Goal: Navigation & Orientation: Find specific page/section

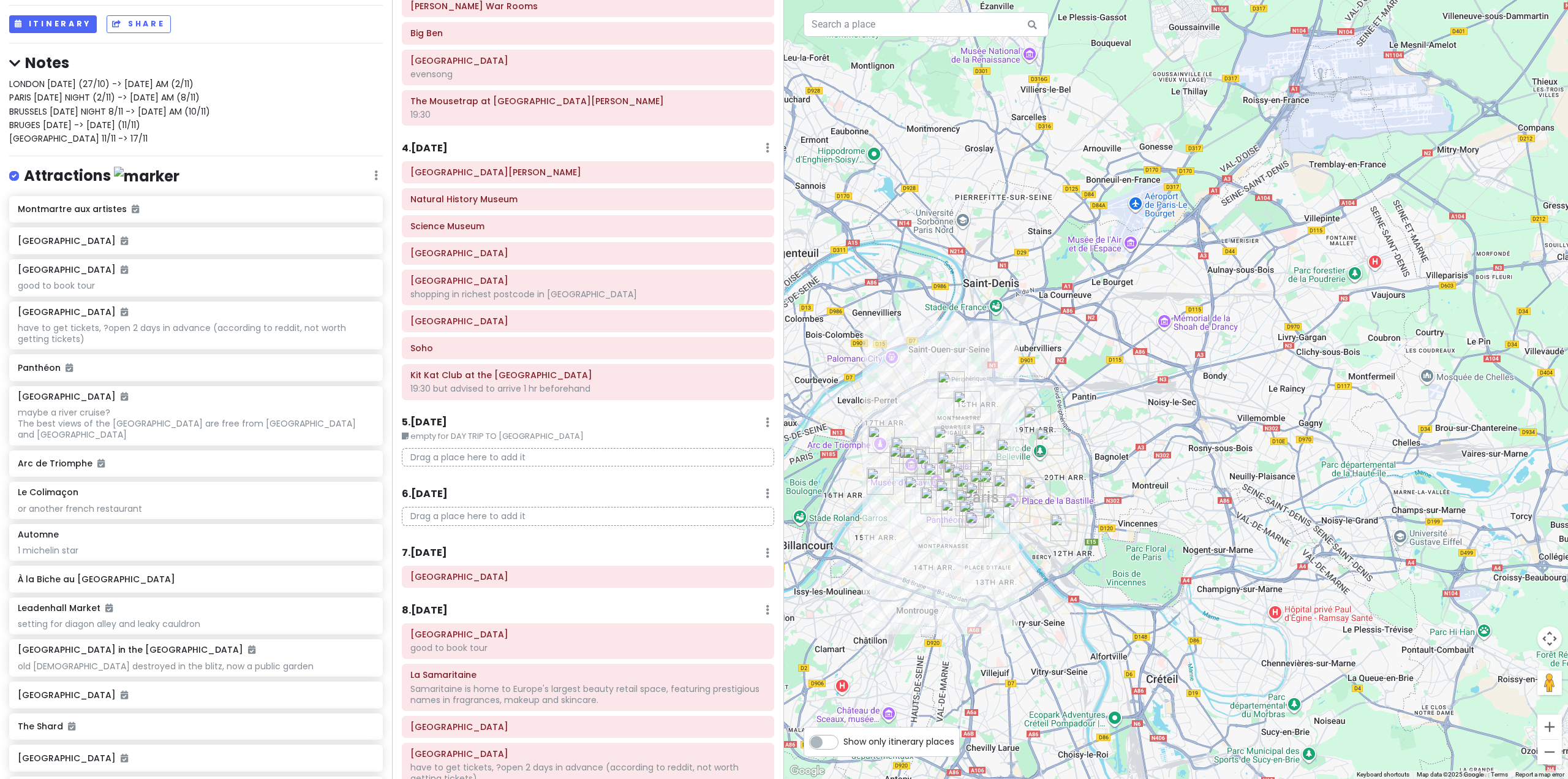
scroll to position [490, 0]
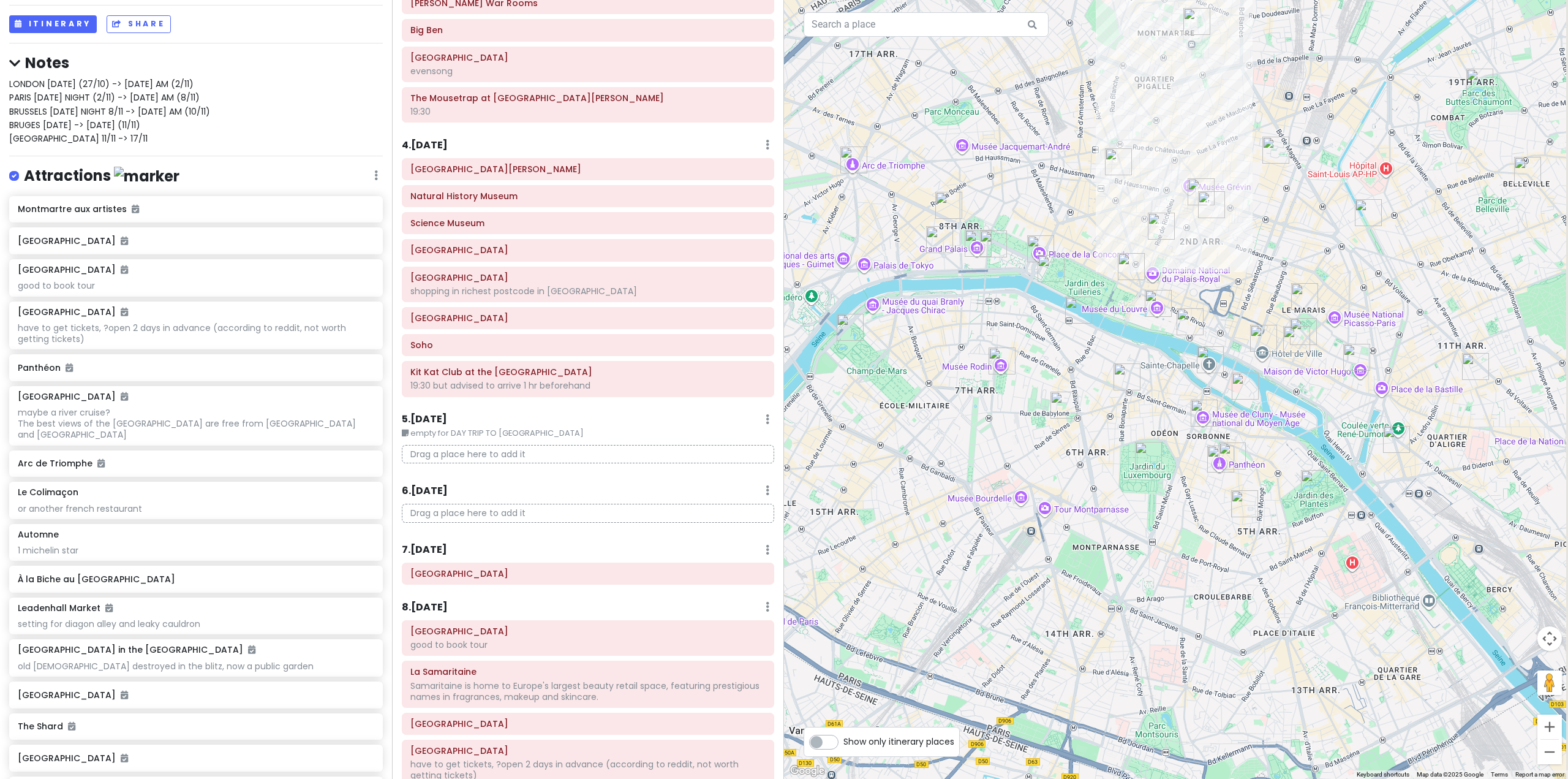
drag, startPoint x: 1040, startPoint y: 465, endPoint x: 1005, endPoint y: 549, distance: 91.0
click at [1005, 549] on div at bounding box center [1177, 390] width 784 height 779
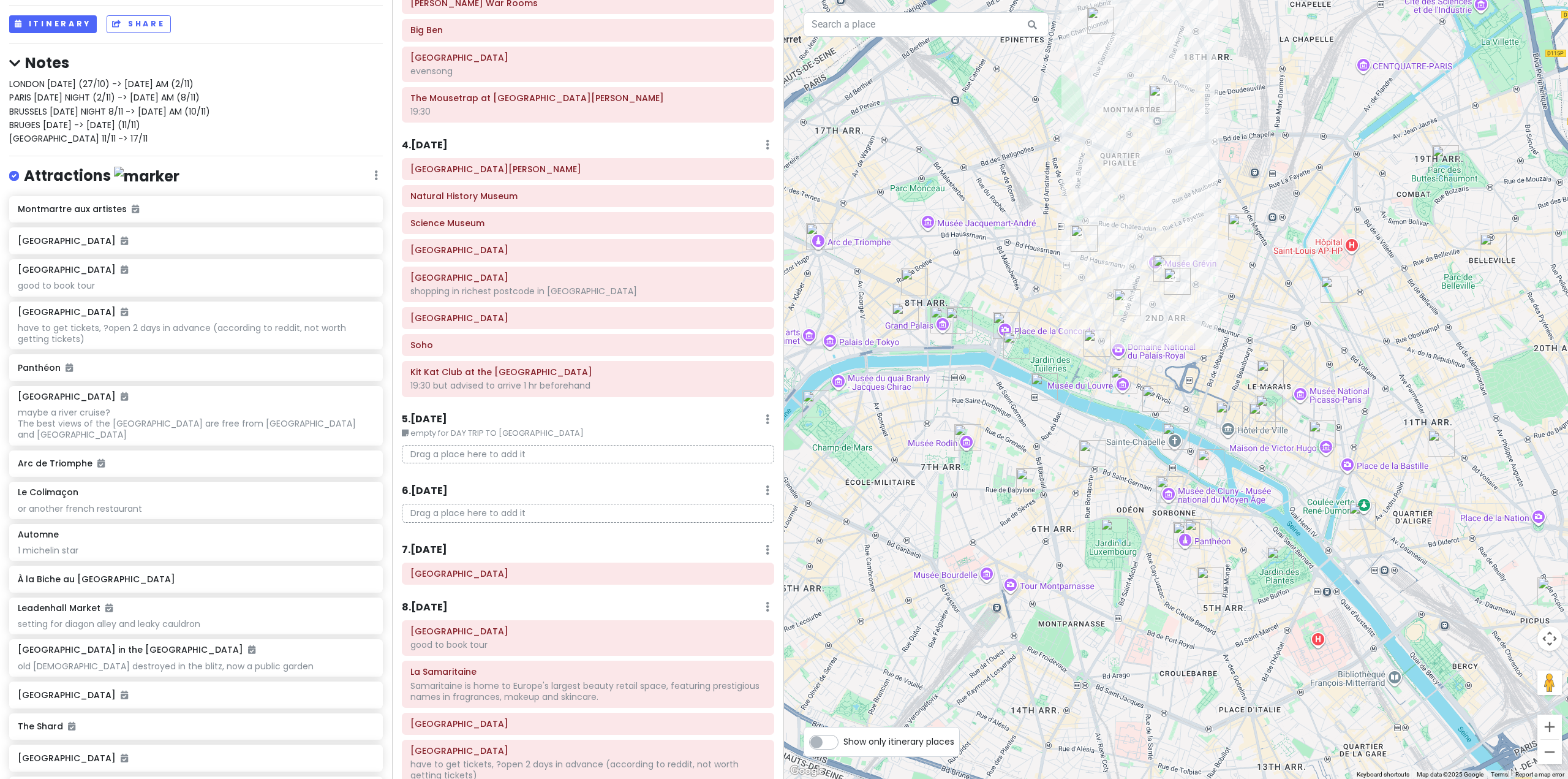
drag, startPoint x: 1040, startPoint y: 399, endPoint x: 1016, endPoint y: 466, distance: 71.2
click at [1016, 466] on div at bounding box center [1177, 390] width 784 height 779
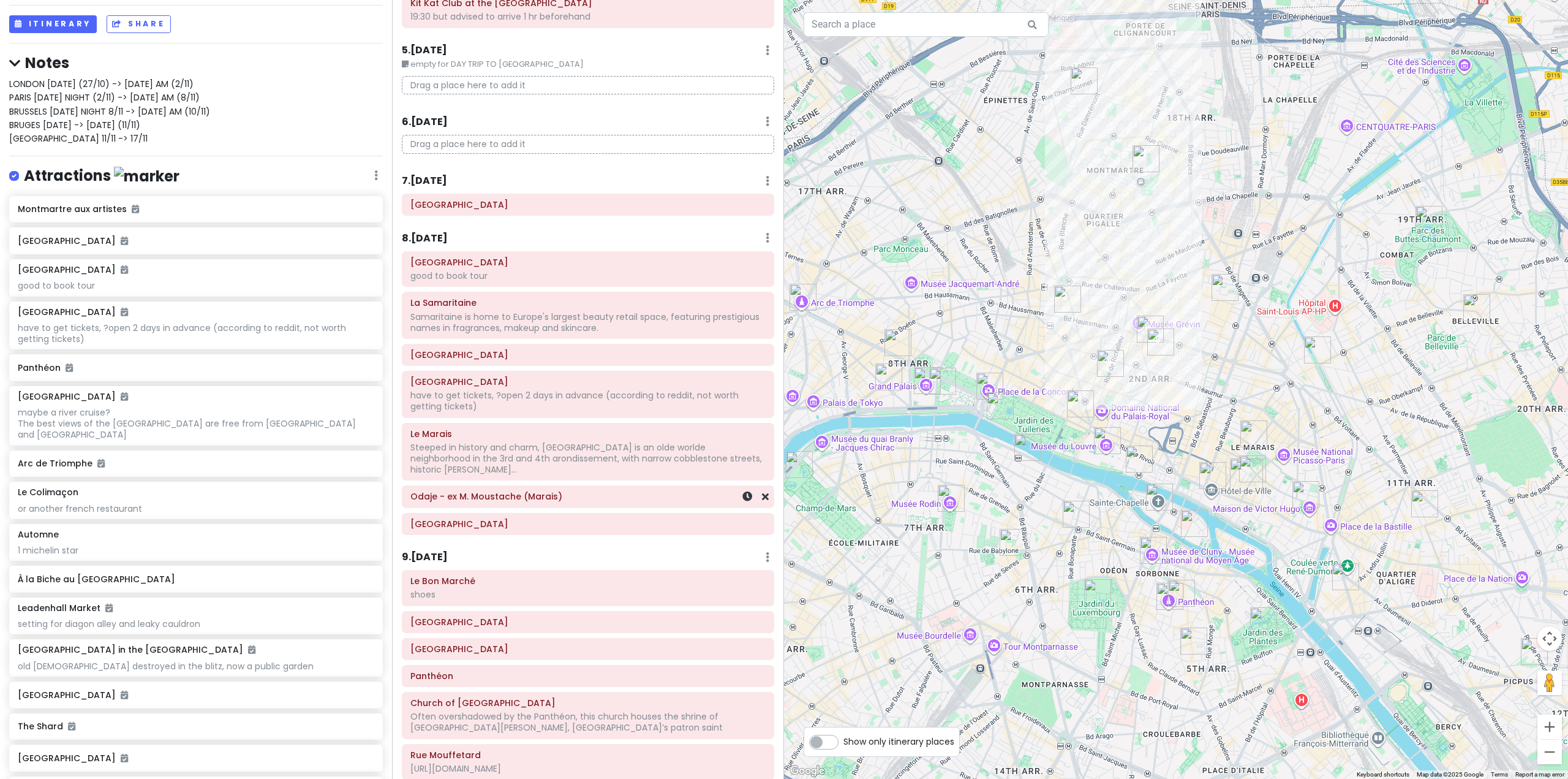
scroll to position [858, 0]
click at [440, 236] on h6 "8 . [DATE]" at bounding box center [424, 240] width 46 height 13
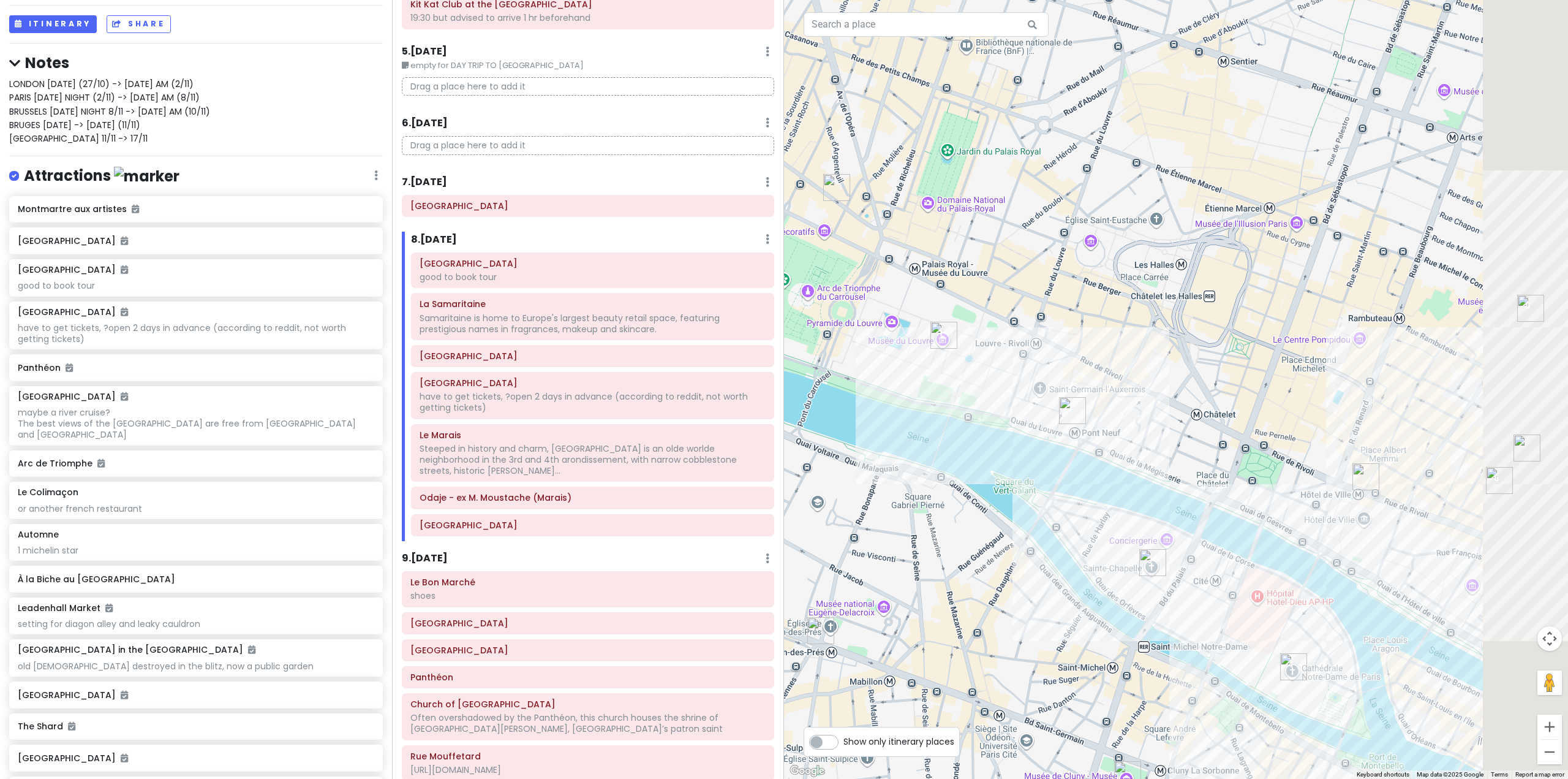
drag, startPoint x: 1122, startPoint y: 462, endPoint x: 903, endPoint y: 409, distance: 225.3
click at [993, 418] on div at bounding box center [1177, 390] width 784 height 779
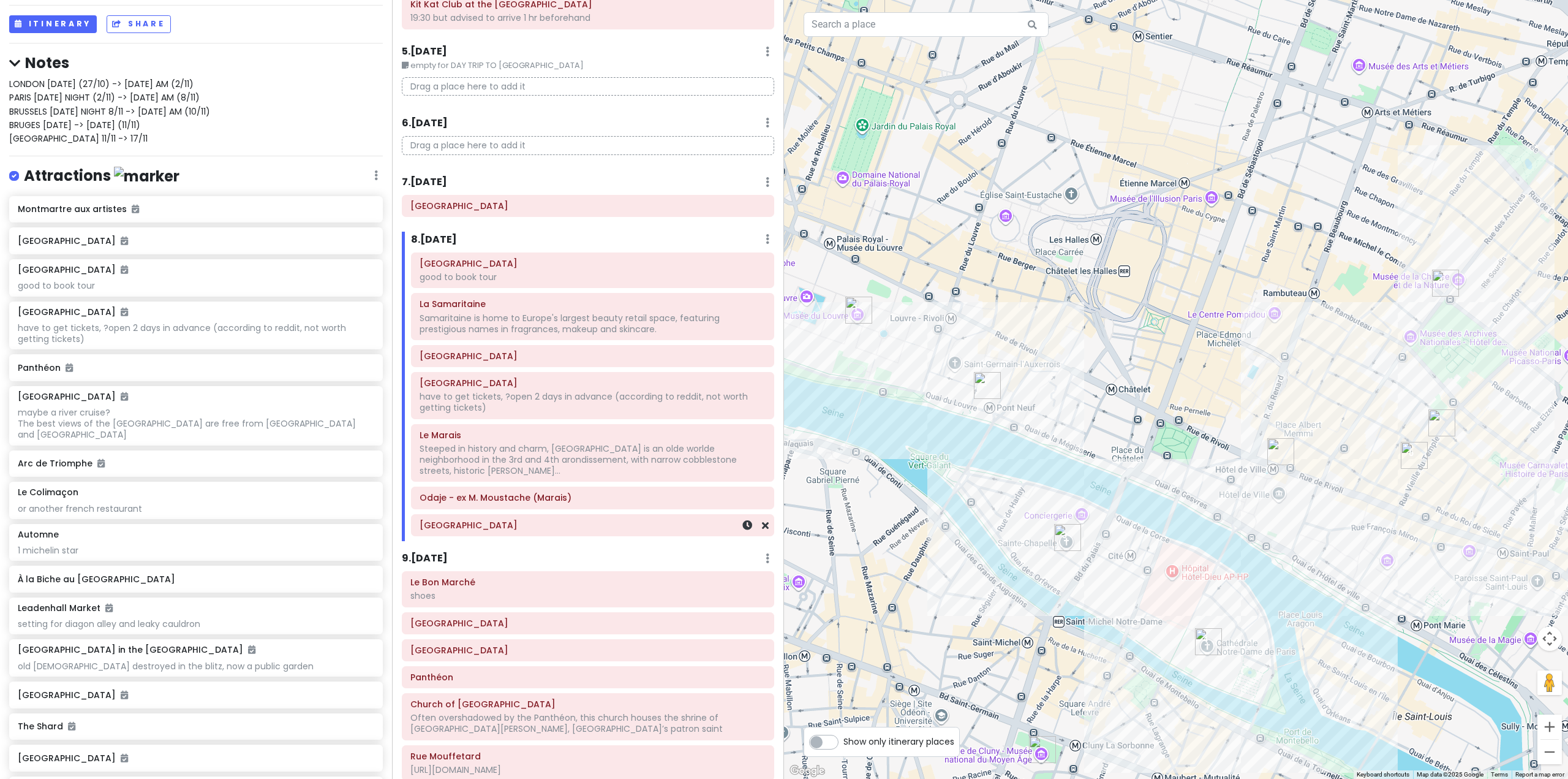
click at [579, 520] on h6 "[GEOGRAPHIC_DATA]" at bounding box center [592, 525] width 346 height 11
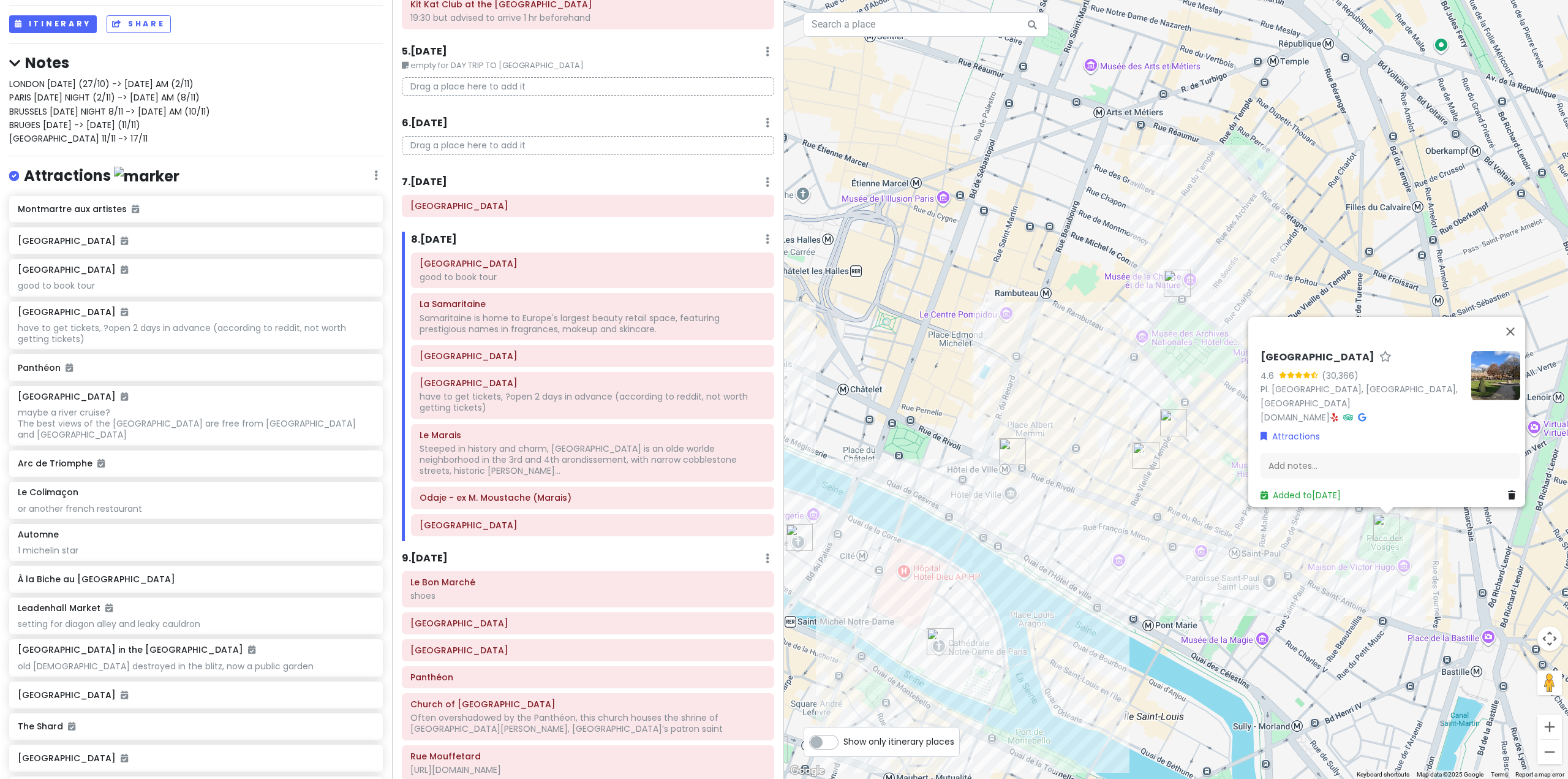
click at [1144, 461] on img "Odaje - ex M. Moustache (Marais)" at bounding box center [1145, 455] width 27 height 27
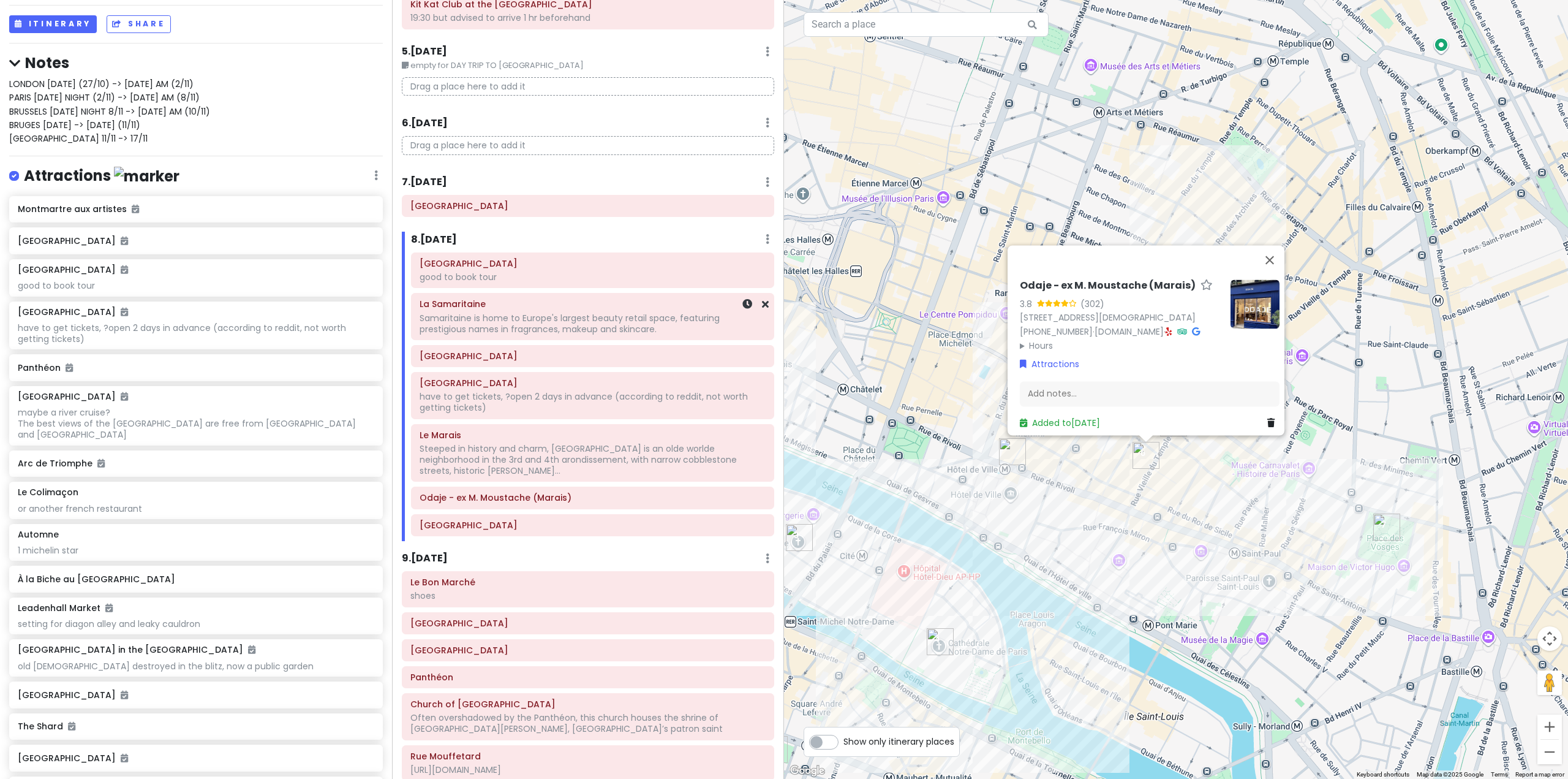
click at [588, 325] on div "Samaritaine is home to Europe's largest beauty retail space, featuring prestigi…" at bounding box center [592, 323] width 346 height 22
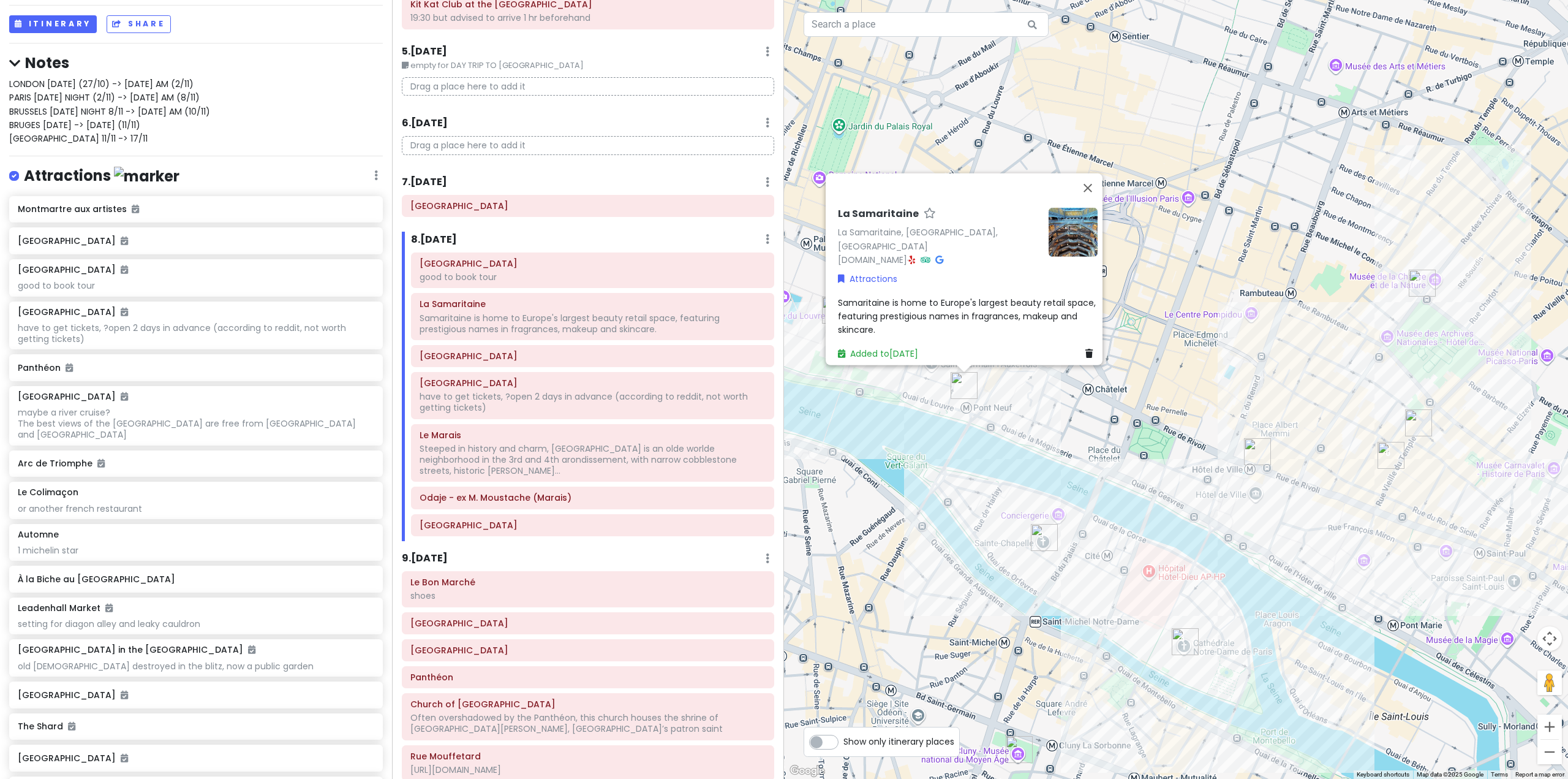
click at [898, 430] on div "La Samaritaine La Samaritaine, [GEOGRAPHIC_DATA], [GEOGRAPHIC_DATA] [DOMAIN_NAM…" at bounding box center [1177, 390] width 784 height 779
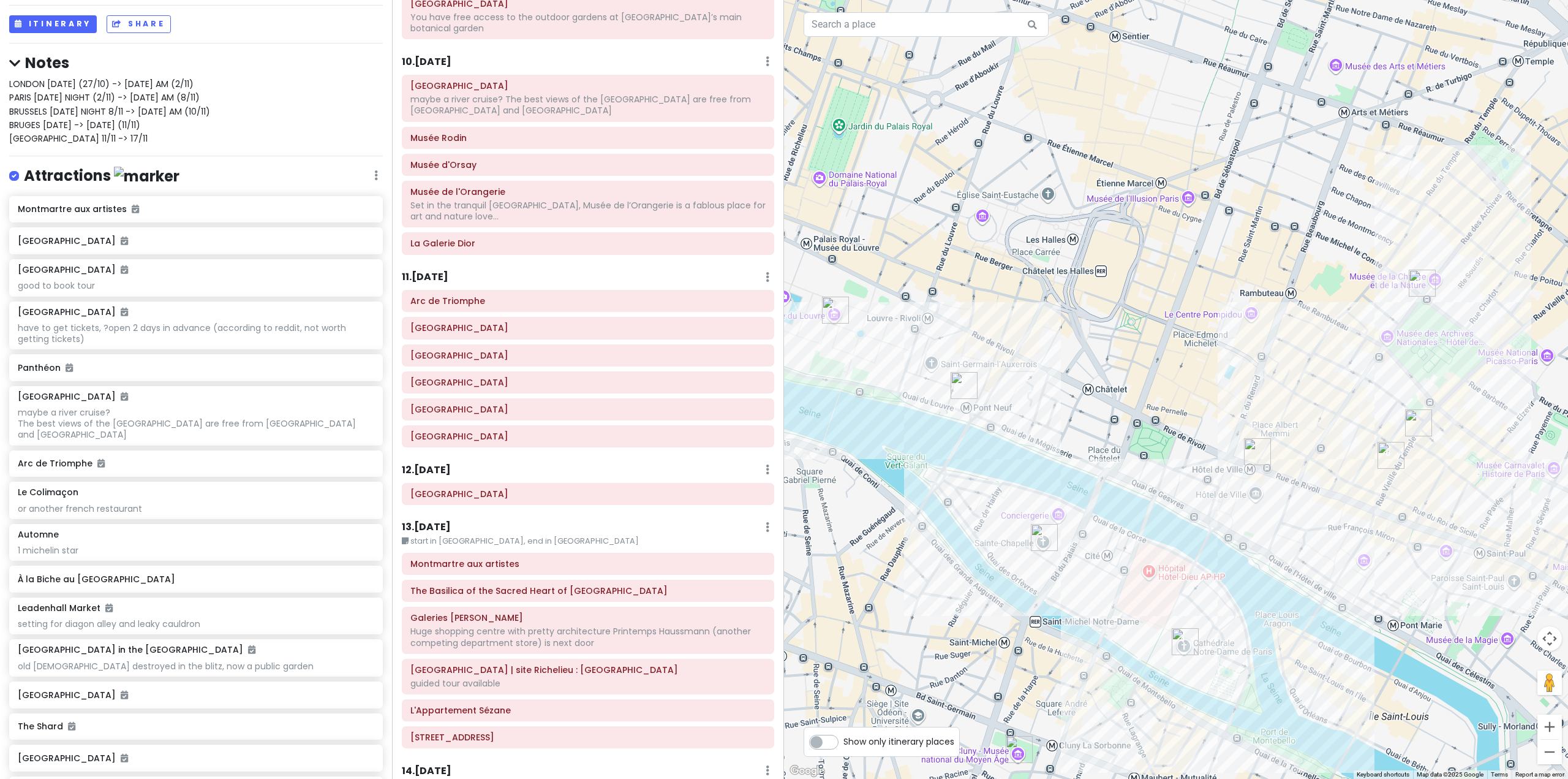
scroll to position [1592, 0]
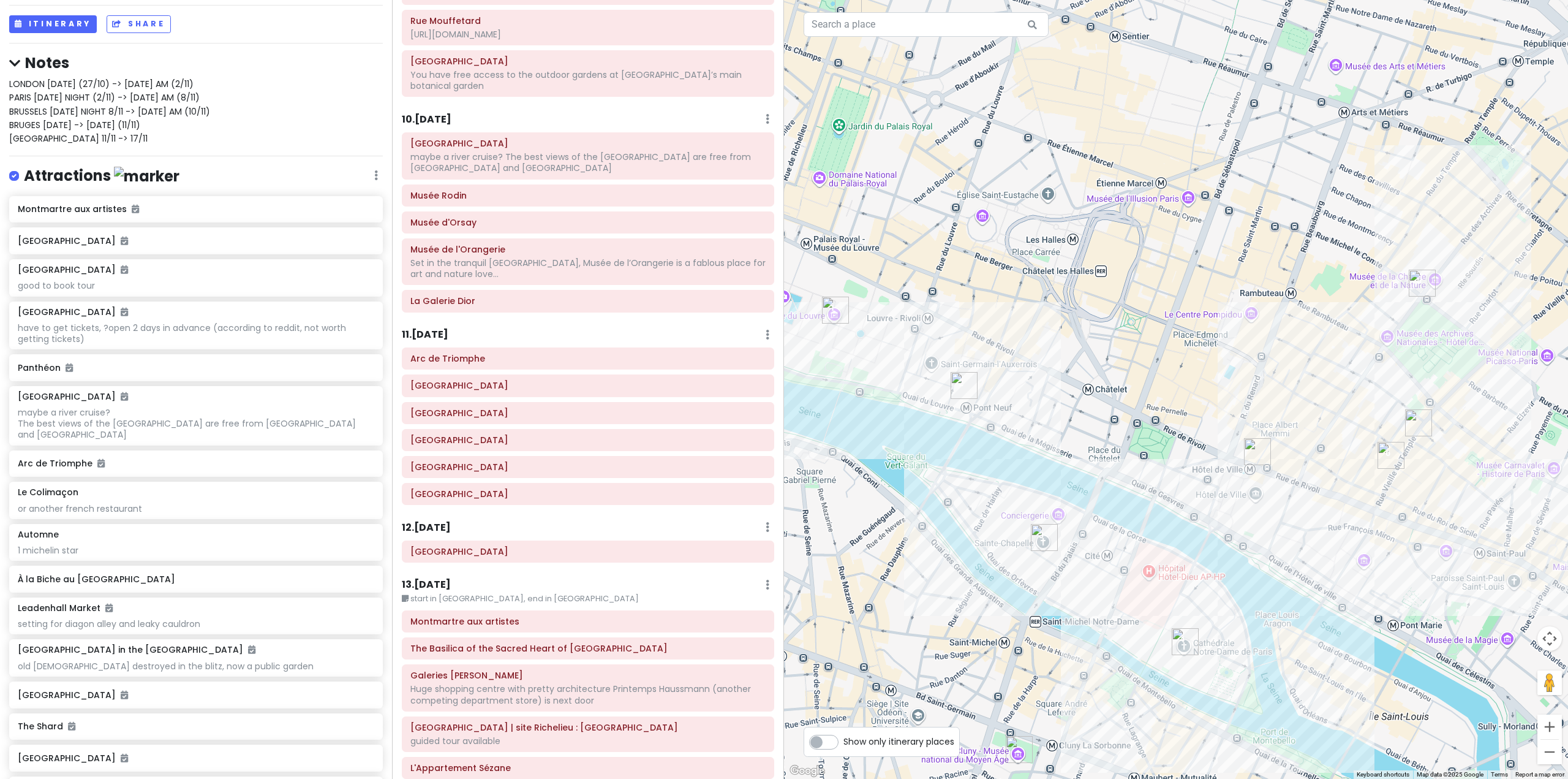
click at [441, 578] on h6 "13 . [DATE]" at bounding box center [426, 585] width 49 height 13
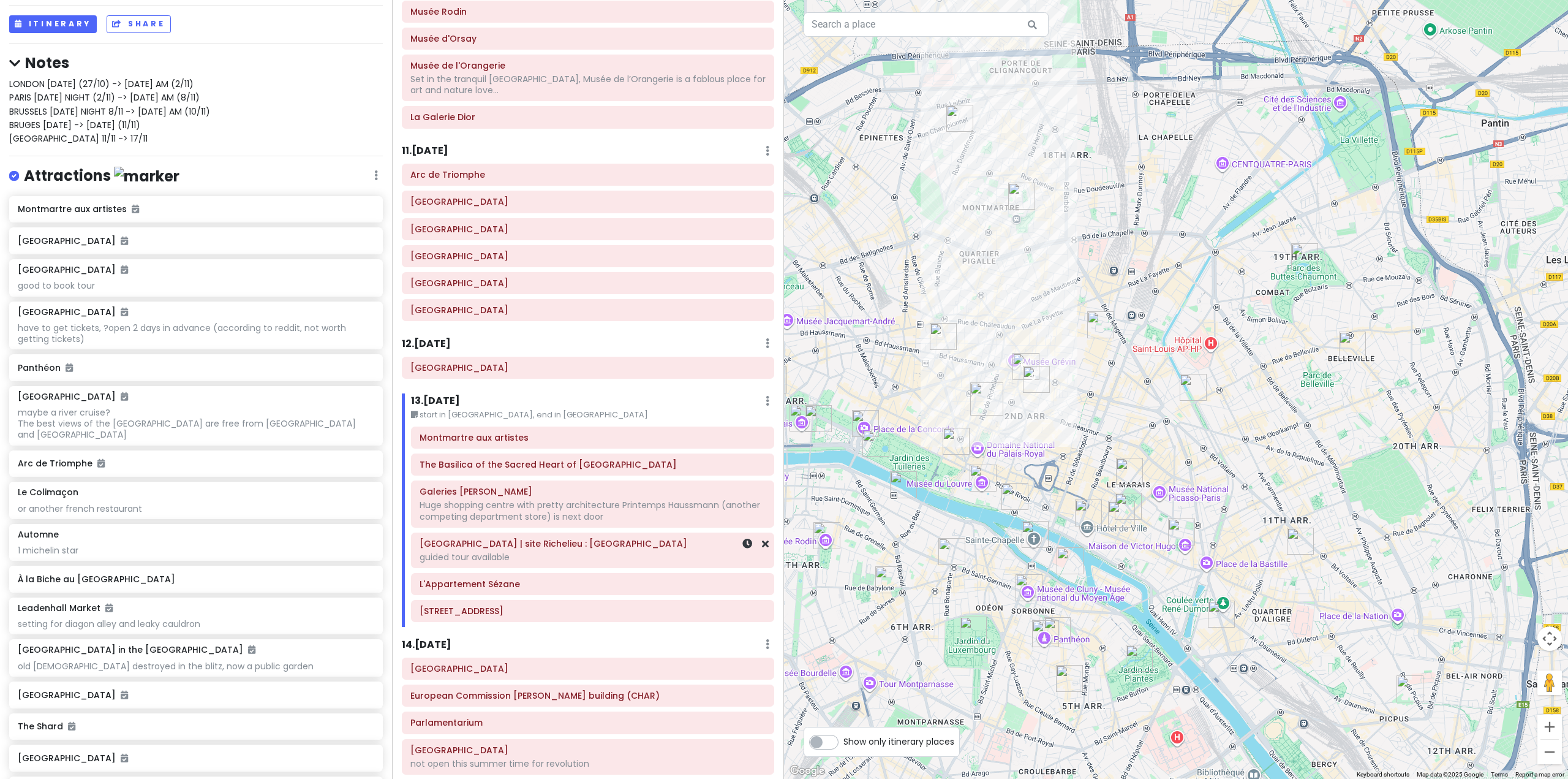
scroll to position [1654, 0]
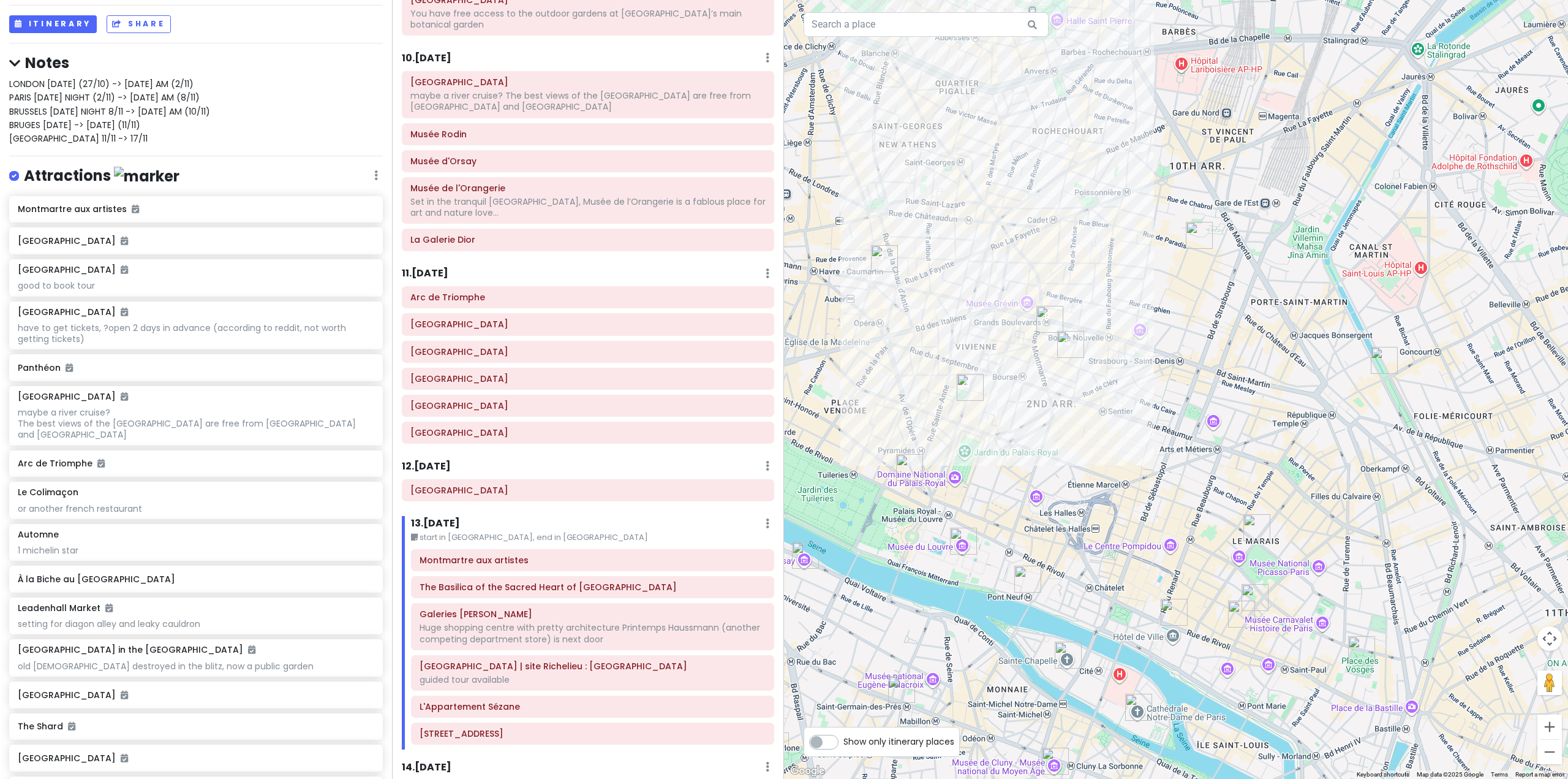
drag, startPoint x: 1082, startPoint y: 401, endPoint x: 1080, endPoint y: 419, distance: 18.1
click at [1080, 419] on div at bounding box center [1177, 390] width 784 height 779
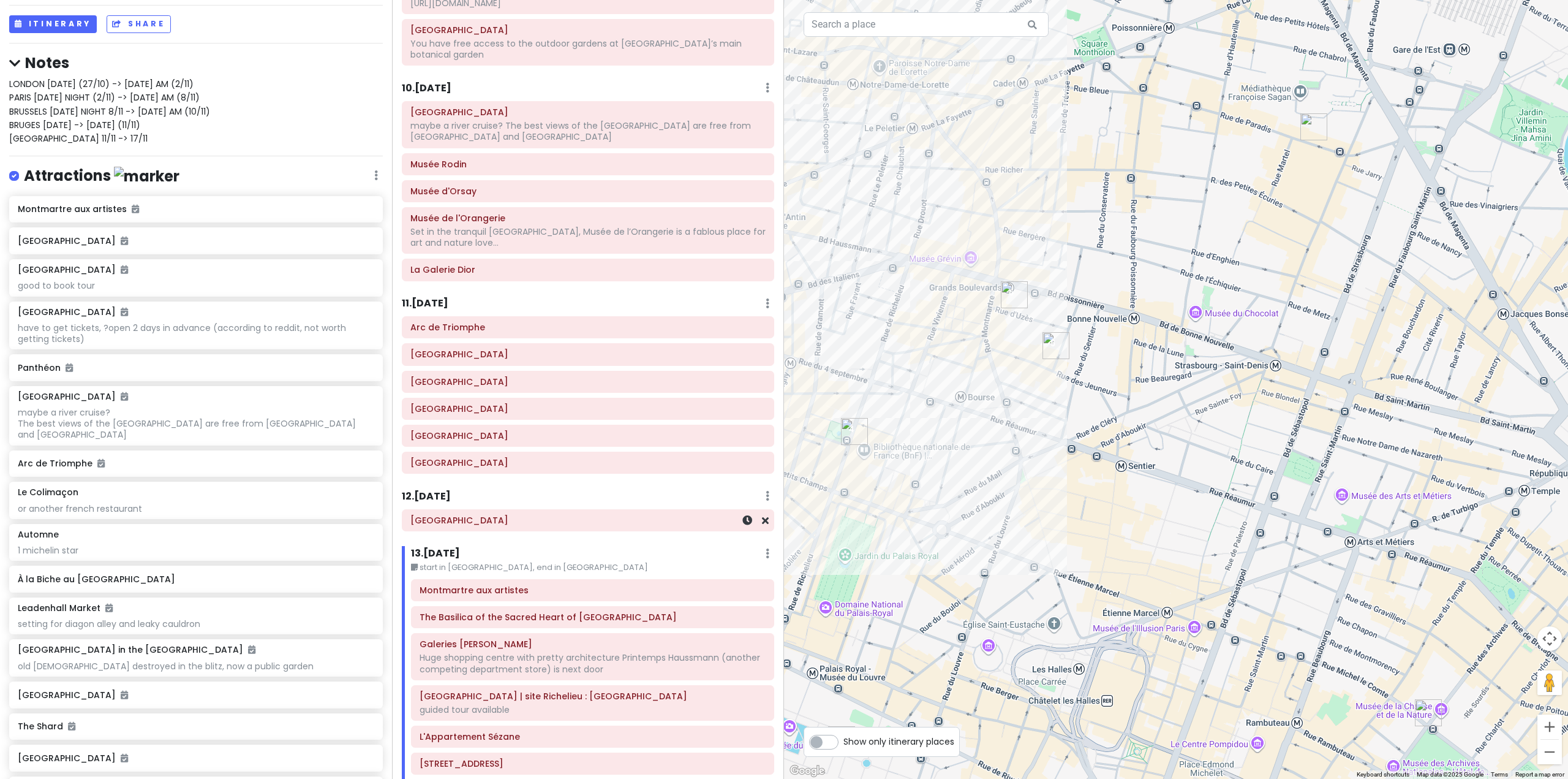
scroll to position [1531, 0]
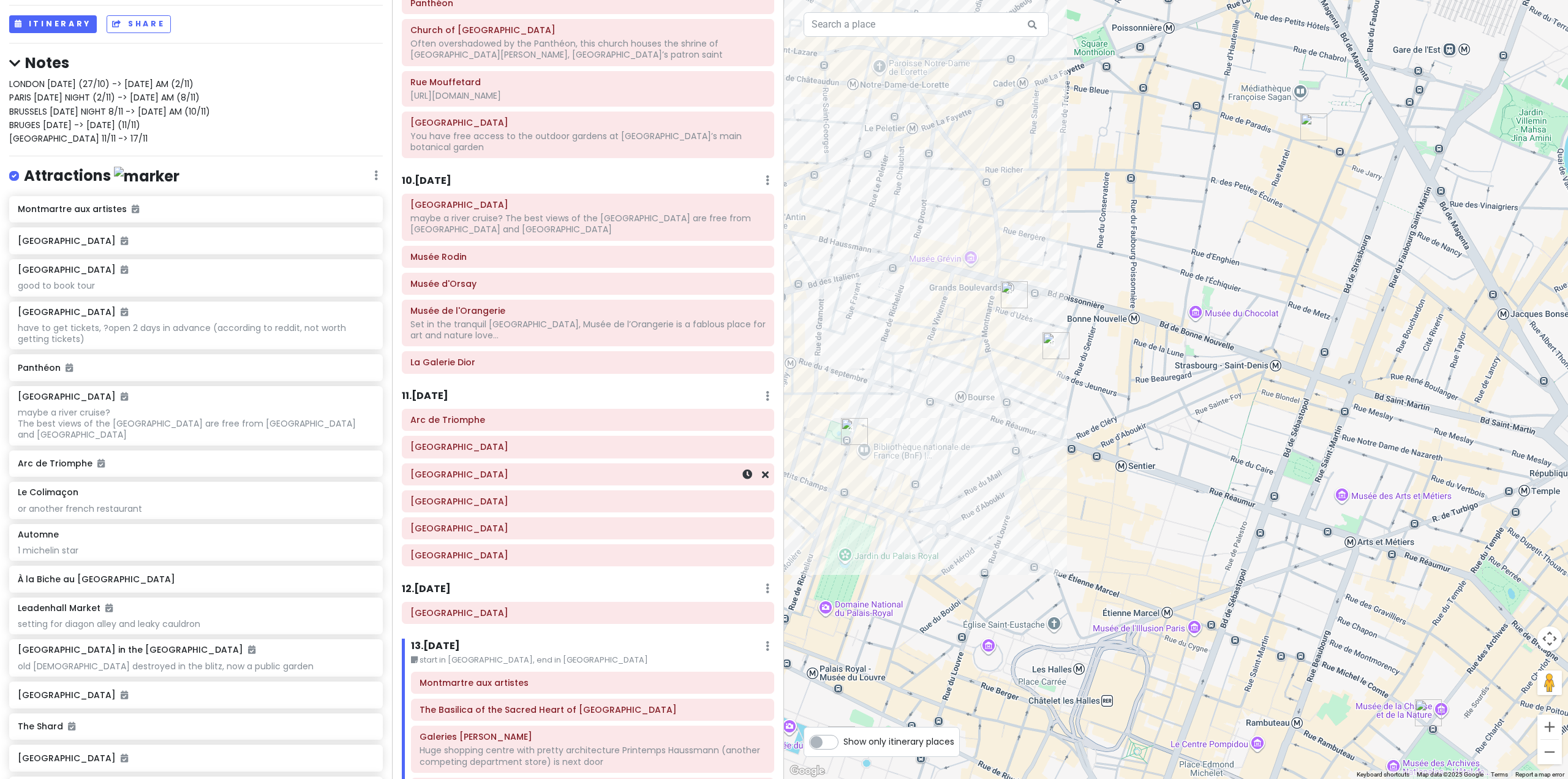
click at [575, 466] on div "[GEOGRAPHIC_DATA]" at bounding box center [588, 474] width 355 height 17
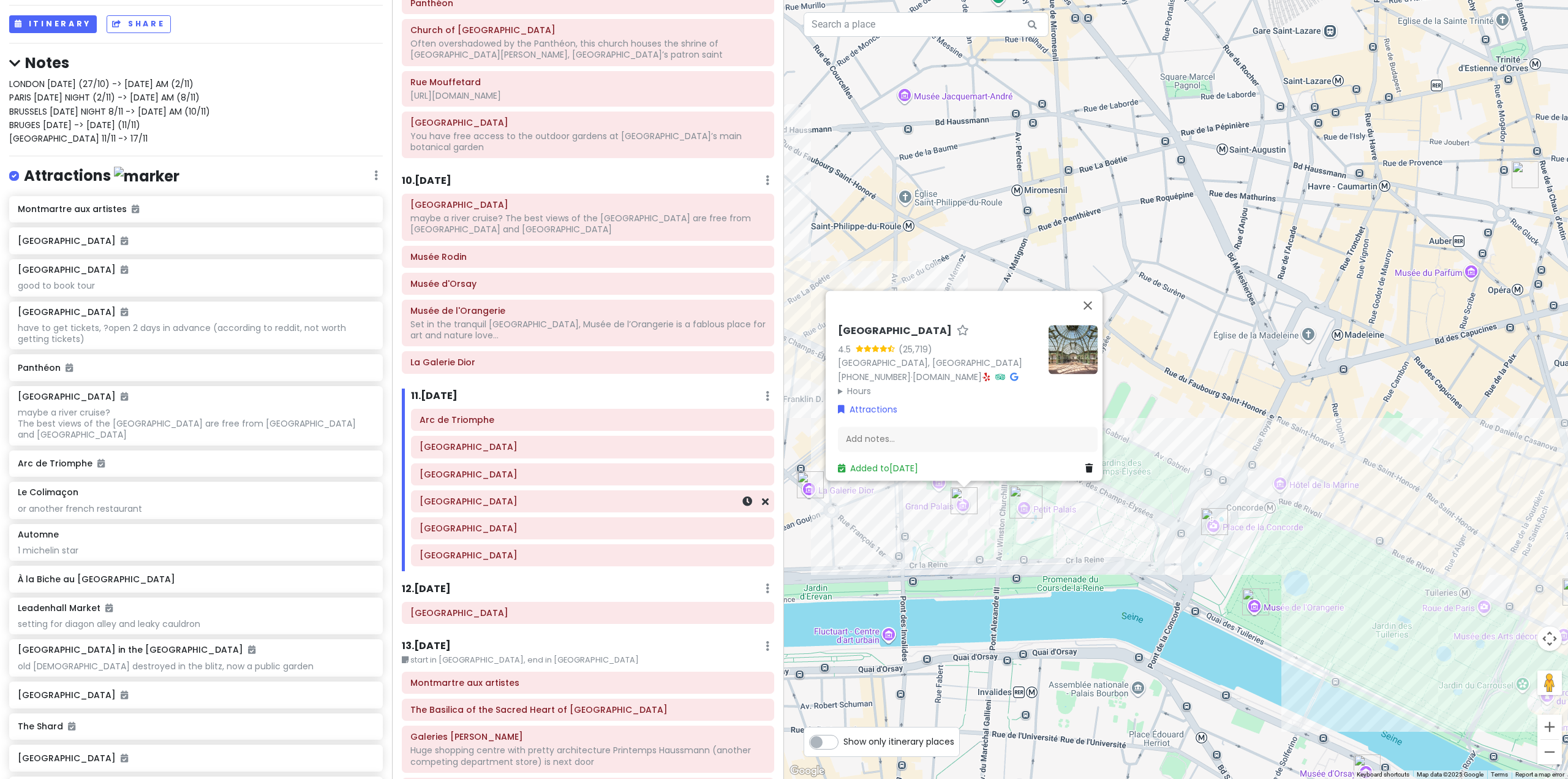
click at [638, 495] on h6 "[GEOGRAPHIC_DATA]" at bounding box center [592, 501] width 346 height 11
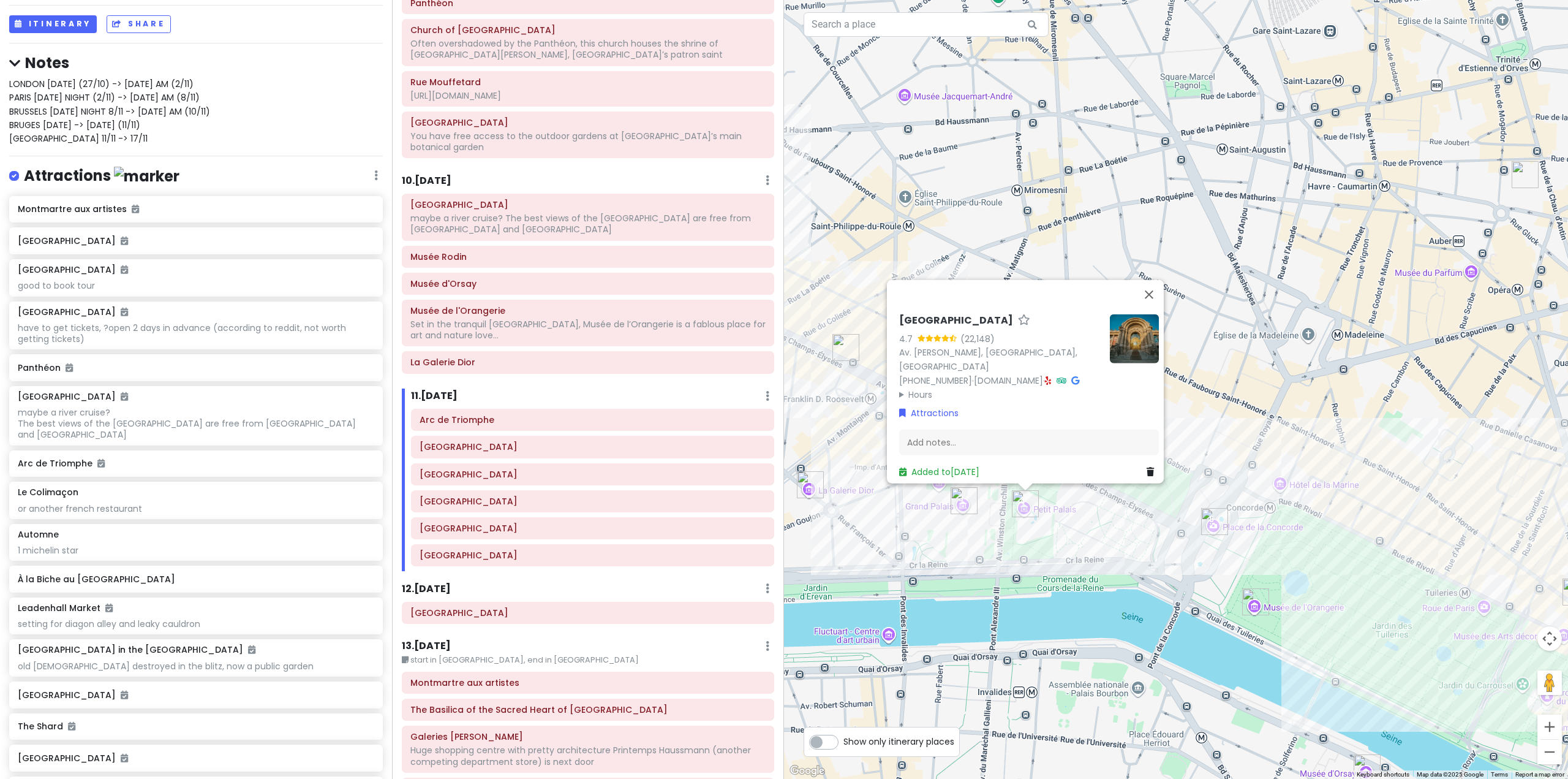
click at [605, 581] on div "12 . [DATE] Add Day Notes Delete Day" at bounding box center [587, 591] width 373 height 20
click at [1156, 291] on button "Close" at bounding box center [1149, 294] width 30 height 30
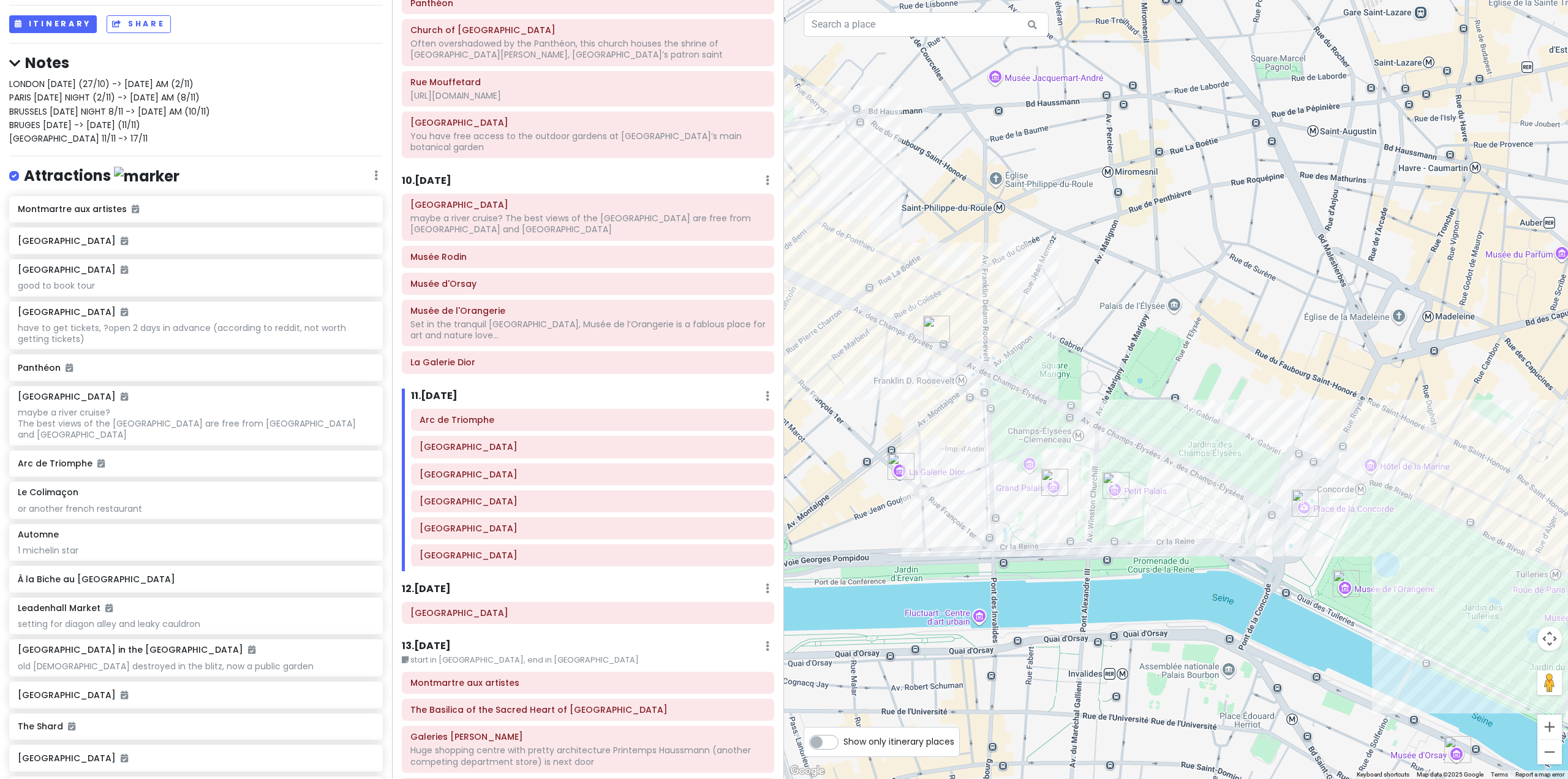
drag, startPoint x: 1040, startPoint y: 425, endPoint x: 1125, endPoint y: 406, distance: 87.1
click at [1125, 406] on div at bounding box center [1177, 390] width 784 height 779
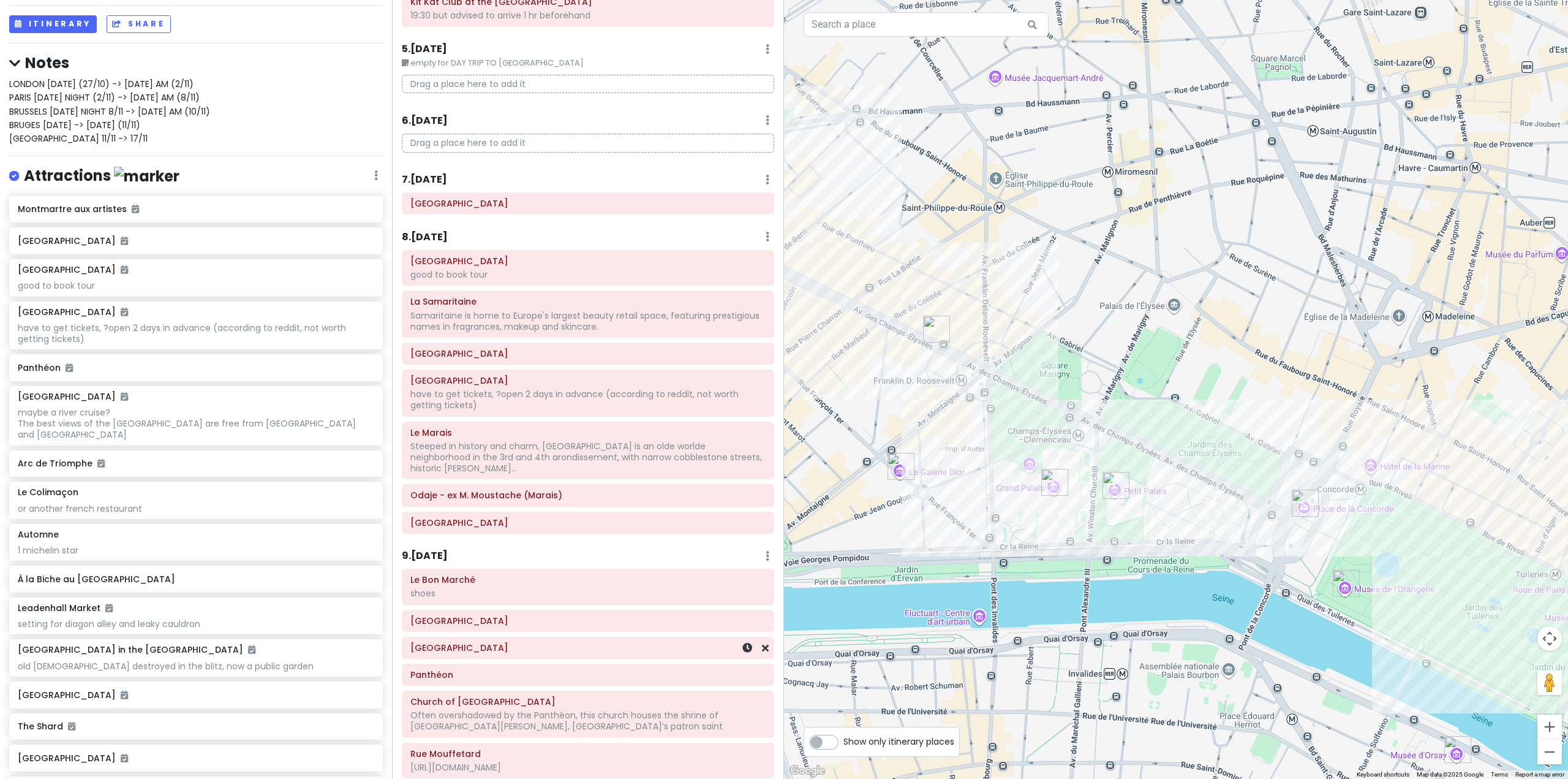
scroll to position [858, 0]
click at [671, 493] on div "Odaje - ex M. Moustache (Marais)" at bounding box center [588, 498] width 355 height 17
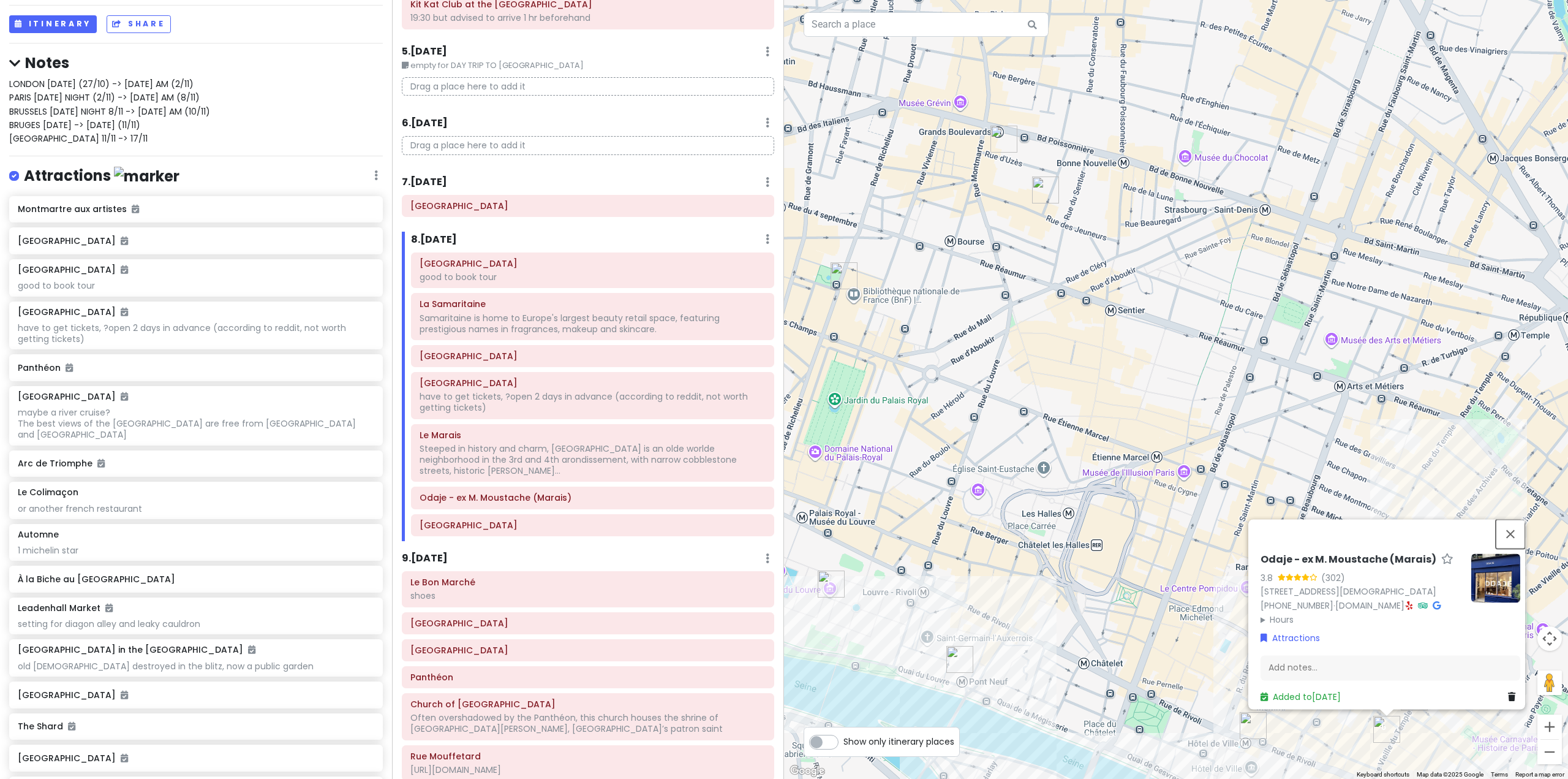
click at [1521, 529] on button "Close" at bounding box center [1510, 534] width 30 height 30
